Goal: Task Accomplishment & Management: Complete application form

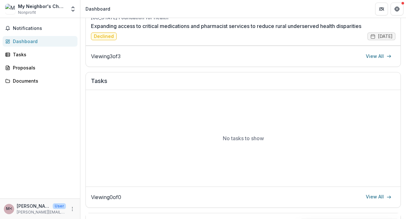
click at [284, 131] on div "No tasks to show" at bounding box center [243, 138] width 315 height 97
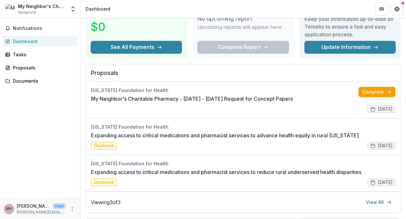
scroll to position [40, 0]
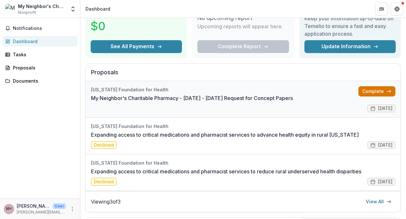
click at [374, 93] on link "Complete" at bounding box center [377, 91] width 37 height 10
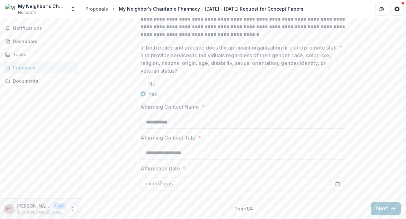
scroll to position [935, 0]
click at [382, 209] on button "Next" at bounding box center [386, 208] width 30 height 13
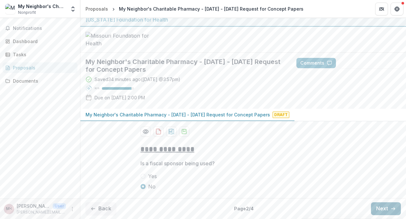
click at [381, 209] on button "Next" at bounding box center [386, 208] width 30 height 13
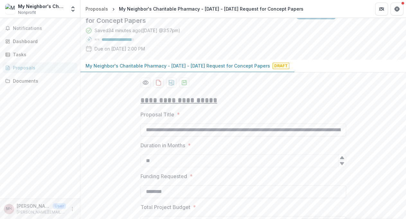
scroll to position [580, 0]
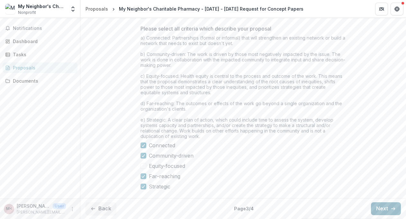
click at [378, 209] on button "Next" at bounding box center [386, 208] width 30 height 13
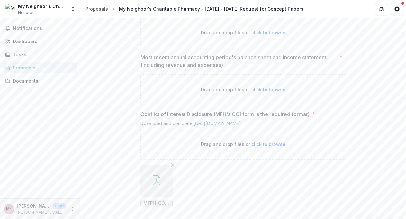
click at [267, 35] on span "click to browse" at bounding box center [269, 32] width 34 height 5
type input "**********"
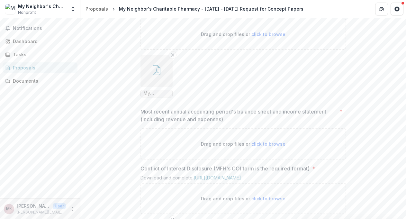
scroll to position [587, 0]
